Goal: Task Accomplishment & Management: Use online tool/utility

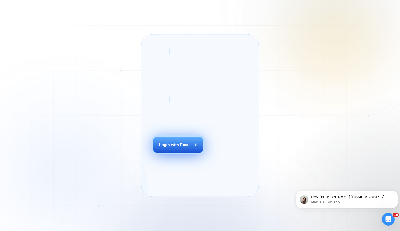
click at [183, 148] on div "Login with Email" at bounding box center [175, 145] width 32 height 6
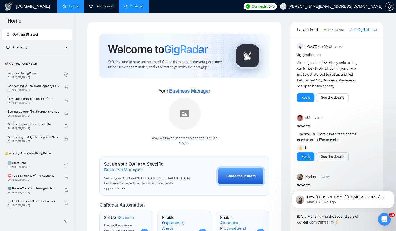
click at [132, 6] on link "Scanner" at bounding box center [134, 6] width 20 height 5
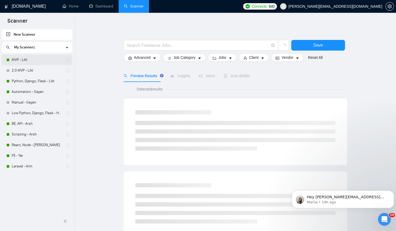
click at [39, 58] on link "MVP - Lilit" at bounding box center [37, 60] width 51 height 11
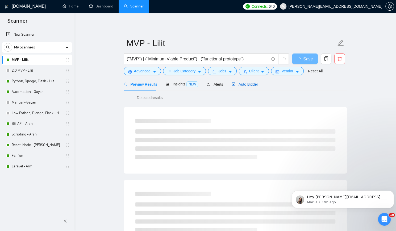
click at [252, 83] on span "Auto Bidder" at bounding box center [245, 84] width 26 height 4
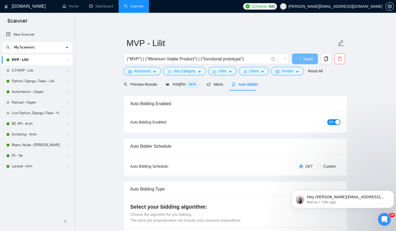
checkbox input "true"
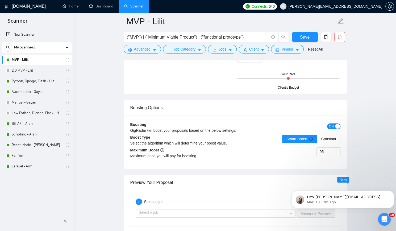
scroll to position [931, 0]
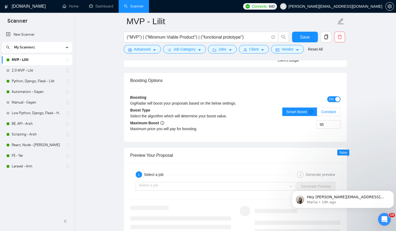
click at [335, 110] on span "Constant" at bounding box center [328, 112] width 15 height 4
click at [317, 113] on input "Constant" at bounding box center [317, 113] width 0 height 0
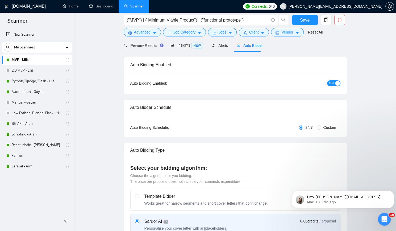
scroll to position [0, 0]
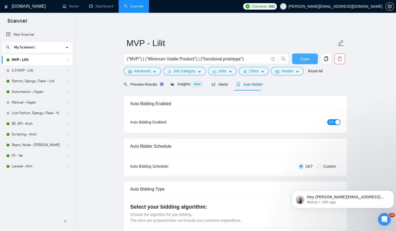
click at [304, 58] on span "Save" at bounding box center [305, 59] width 10 height 7
checkbox input "true"
click at [141, 82] on span "Preview Results" at bounding box center [143, 84] width 38 height 4
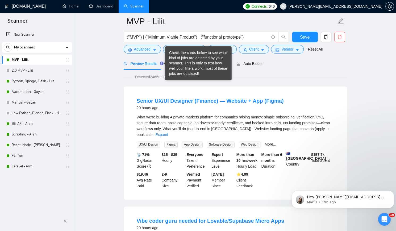
scroll to position [27, 0]
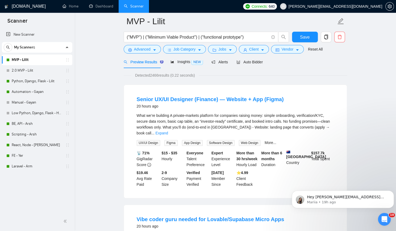
click at [212, 140] on span "Software Design" at bounding box center [221, 143] width 28 height 6
copy span "Software Design"
click at [195, 140] on span "App Design" at bounding box center [192, 143] width 21 height 6
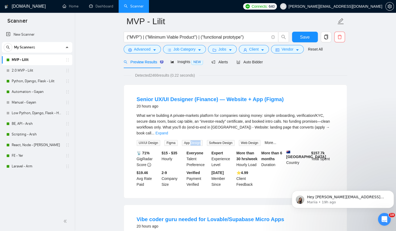
click at [195, 140] on span "App Design" at bounding box center [192, 143] width 21 height 6
copy span "App Design"
click at [265, 140] on link "More..." at bounding box center [271, 142] width 12 height 4
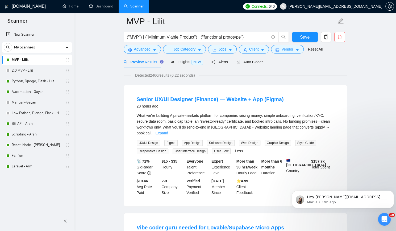
click at [223, 140] on span "Software Design" at bounding box center [221, 143] width 28 height 6
copy span "Software Design"
click at [271, 140] on span "Graphic Design" at bounding box center [278, 143] width 26 height 6
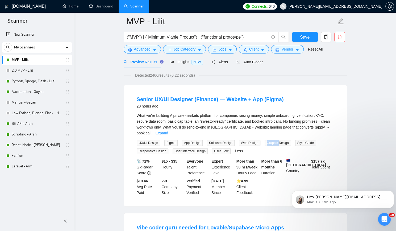
click at [271, 140] on span "Graphic Design" at bounding box center [278, 143] width 26 height 6
copy span "Graphic Design"
